Goal: Navigation & Orientation: Find specific page/section

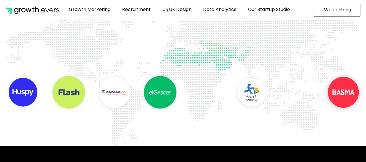
scroll to position [346, 0]
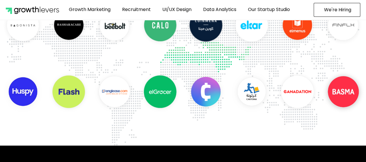
click at [339, 12] on span "We're Hiring" at bounding box center [337, 10] width 27 height 5
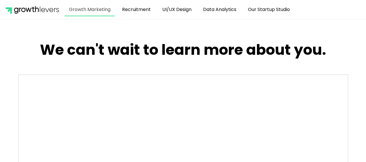
click at [87, 10] on link "Growth Marketing" at bounding box center [90, 9] width 50 height 13
click at [137, 12] on link "Recruitment" at bounding box center [136, 9] width 37 height 13
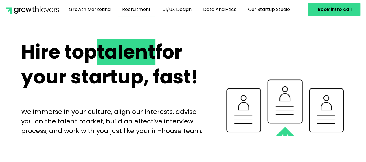
click at [42, 8] on img at bounding box center [32, 10] width 53 height 8
